Goal: Information Seeking & Learning: Learn about a topic

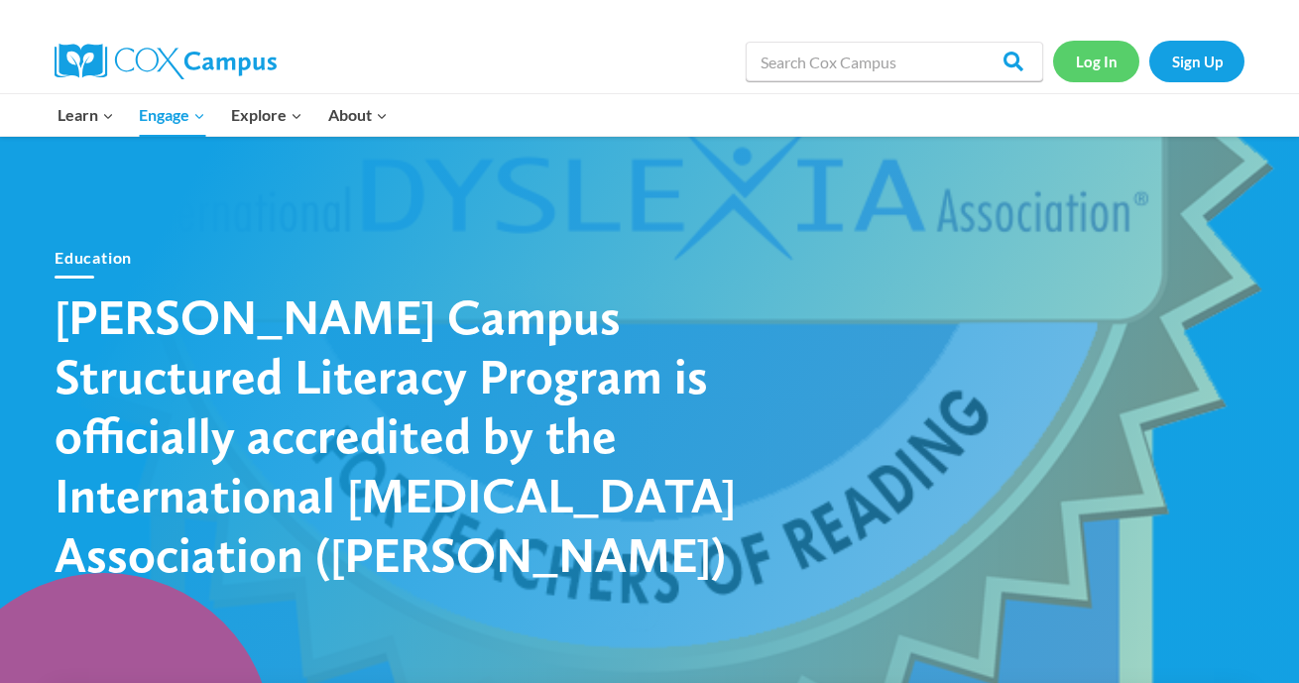
click at [1100, 61] on link "Log In" at bounding box center [1096, 61] width 86 height 41
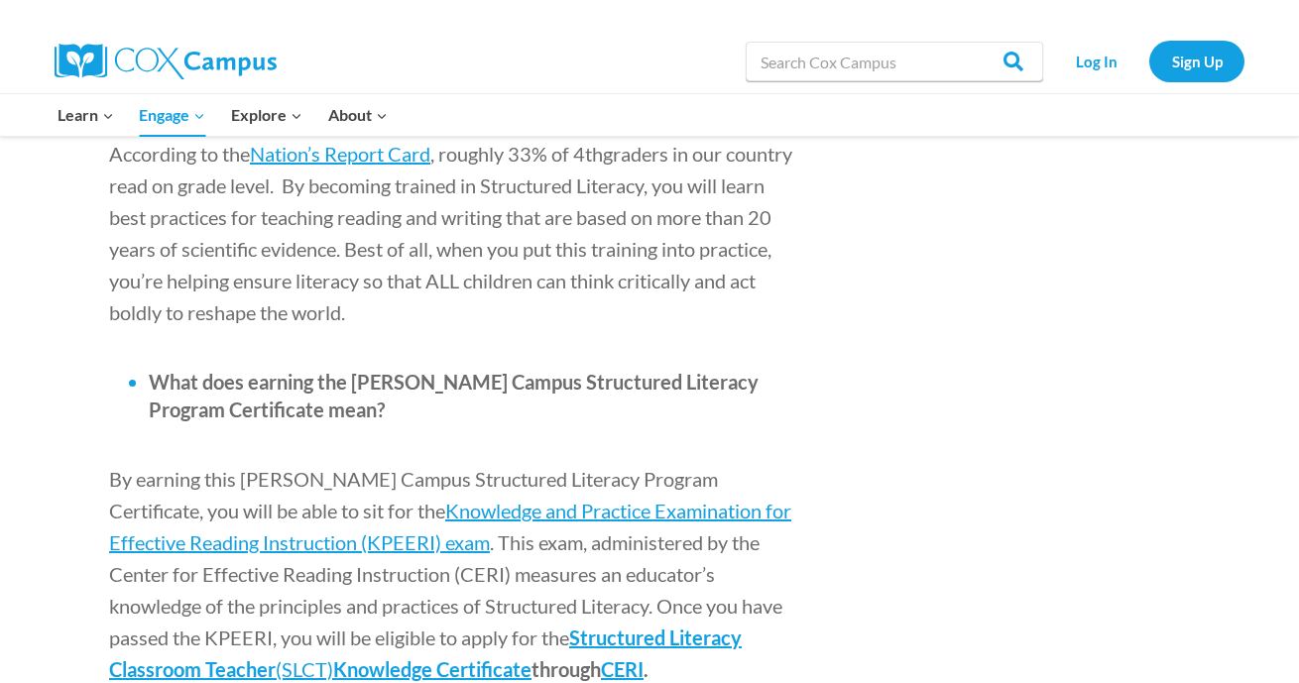
scroll to position [2262, 0]
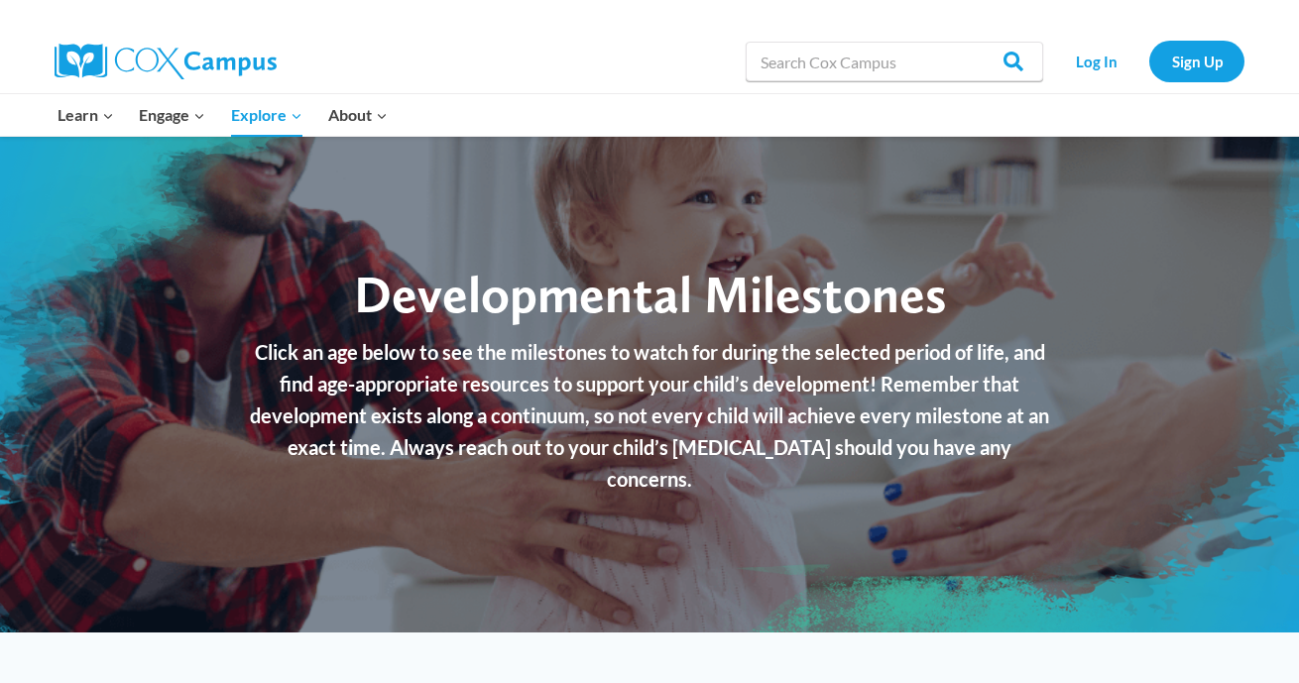
checkbox input "true"
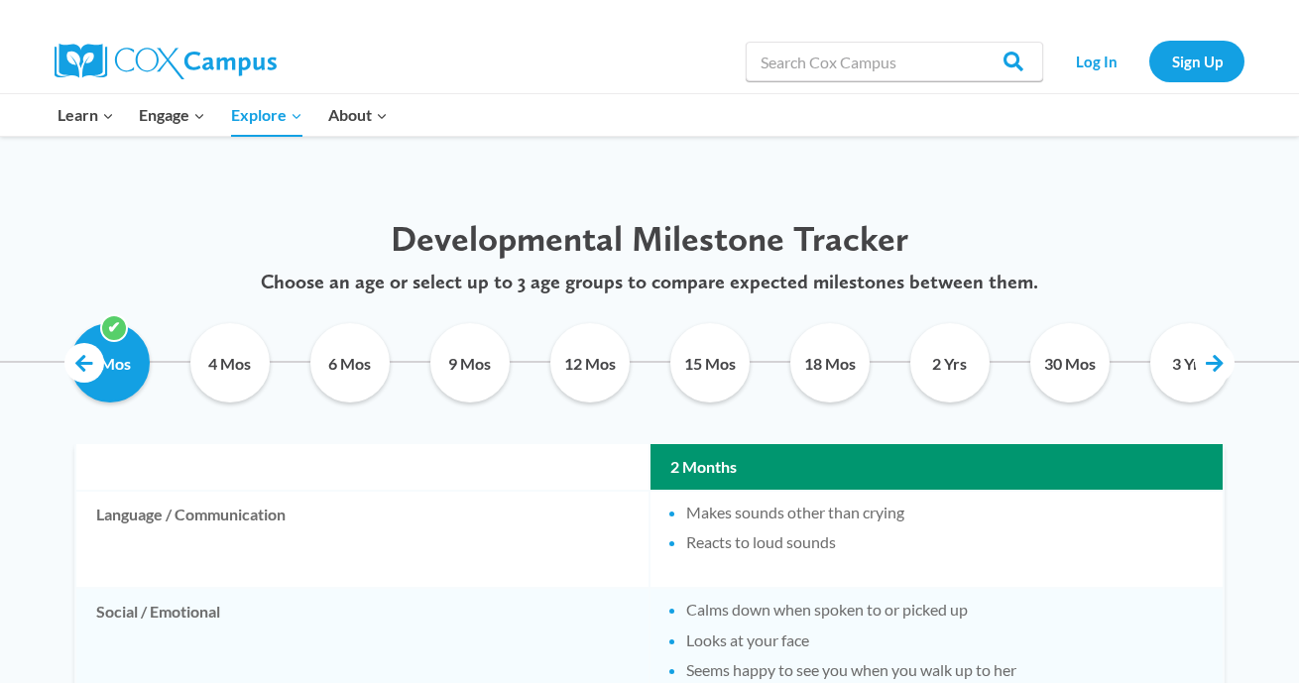
scroll to position [954, 0]
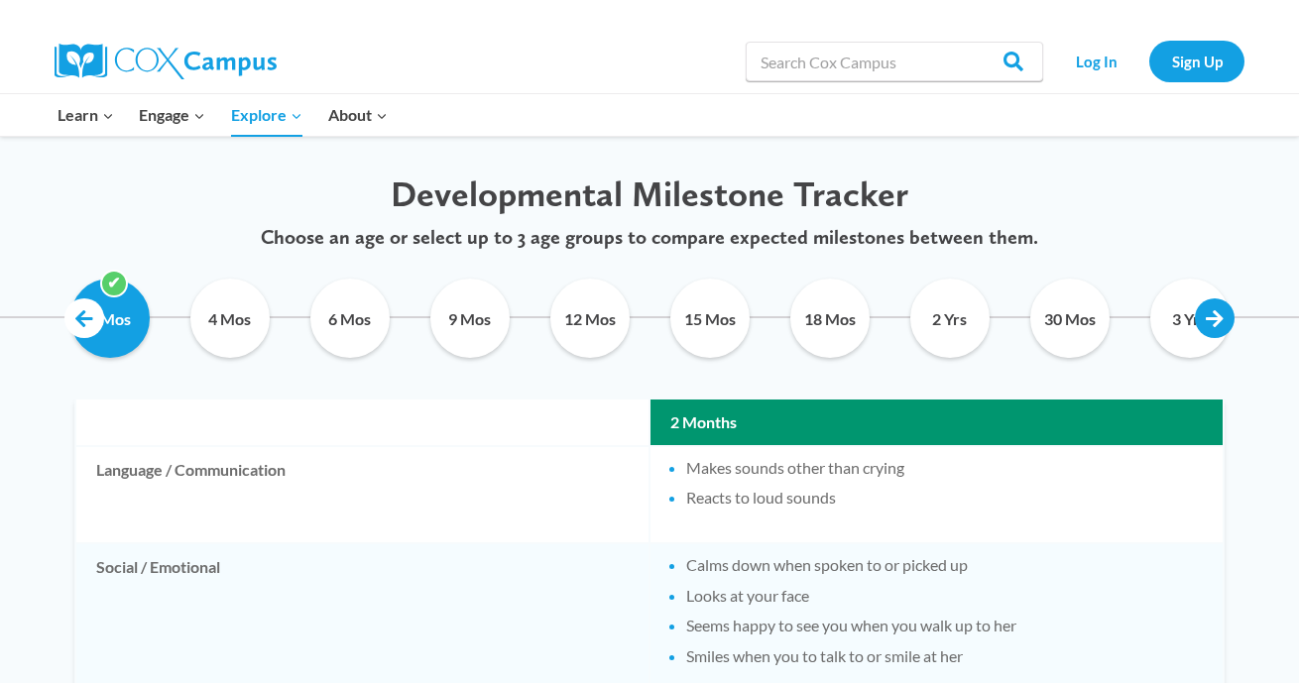
click at [1218, 325] on link at bounding box center [1215, 319] width 40 height 40
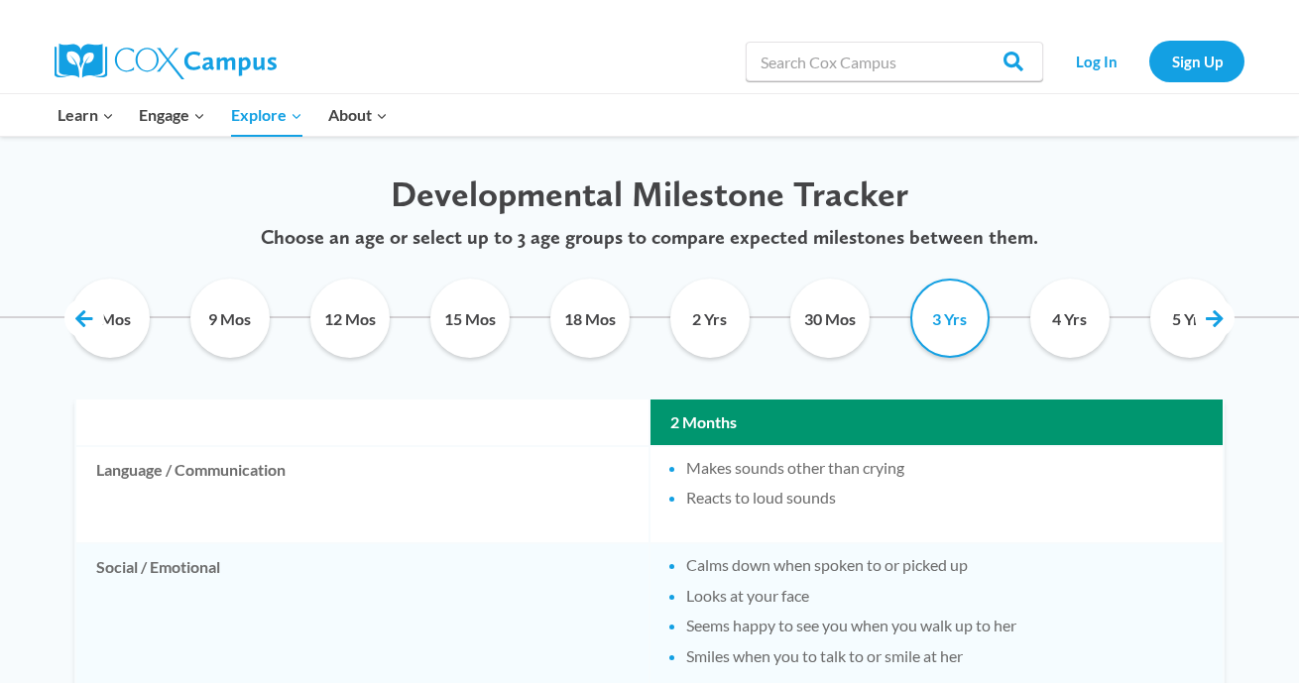
click at [959, 324] on input "3 Yrs" at bounding box center [949, 318] width 90 height 79
checkbox input "true"
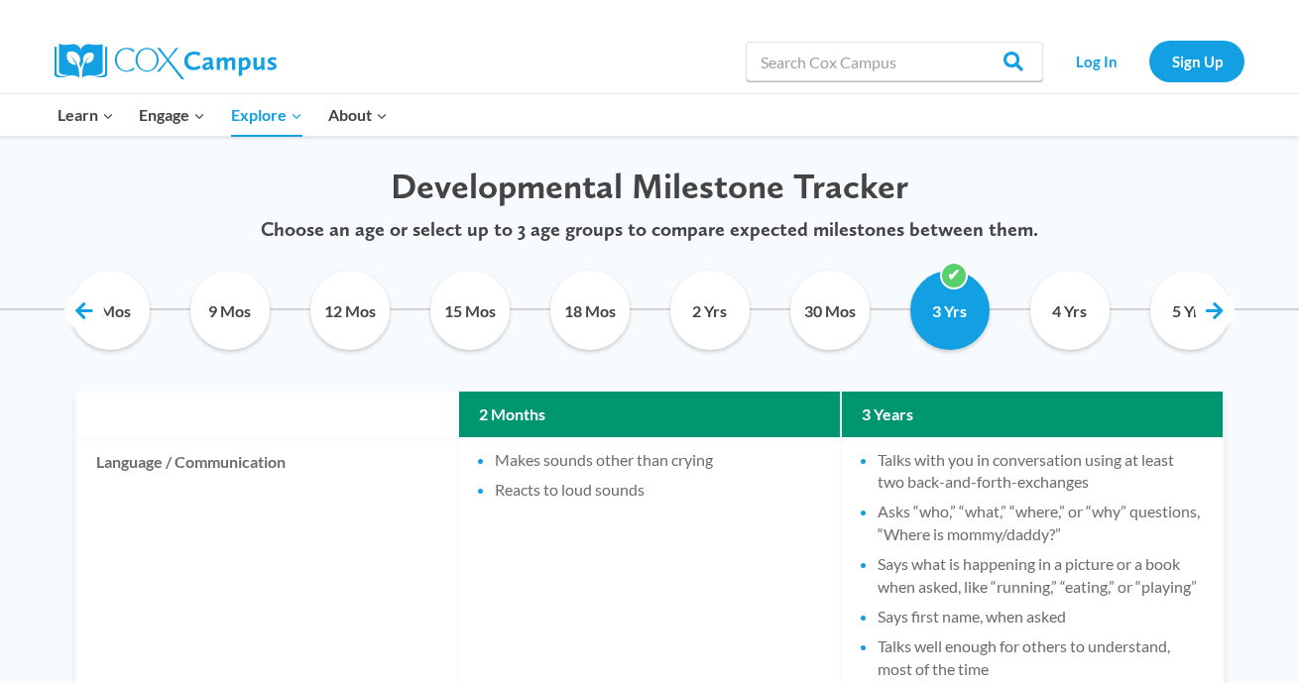
scroll to position [951, 0]
